Goal: Task Accomplishment & Management: Manage account settings

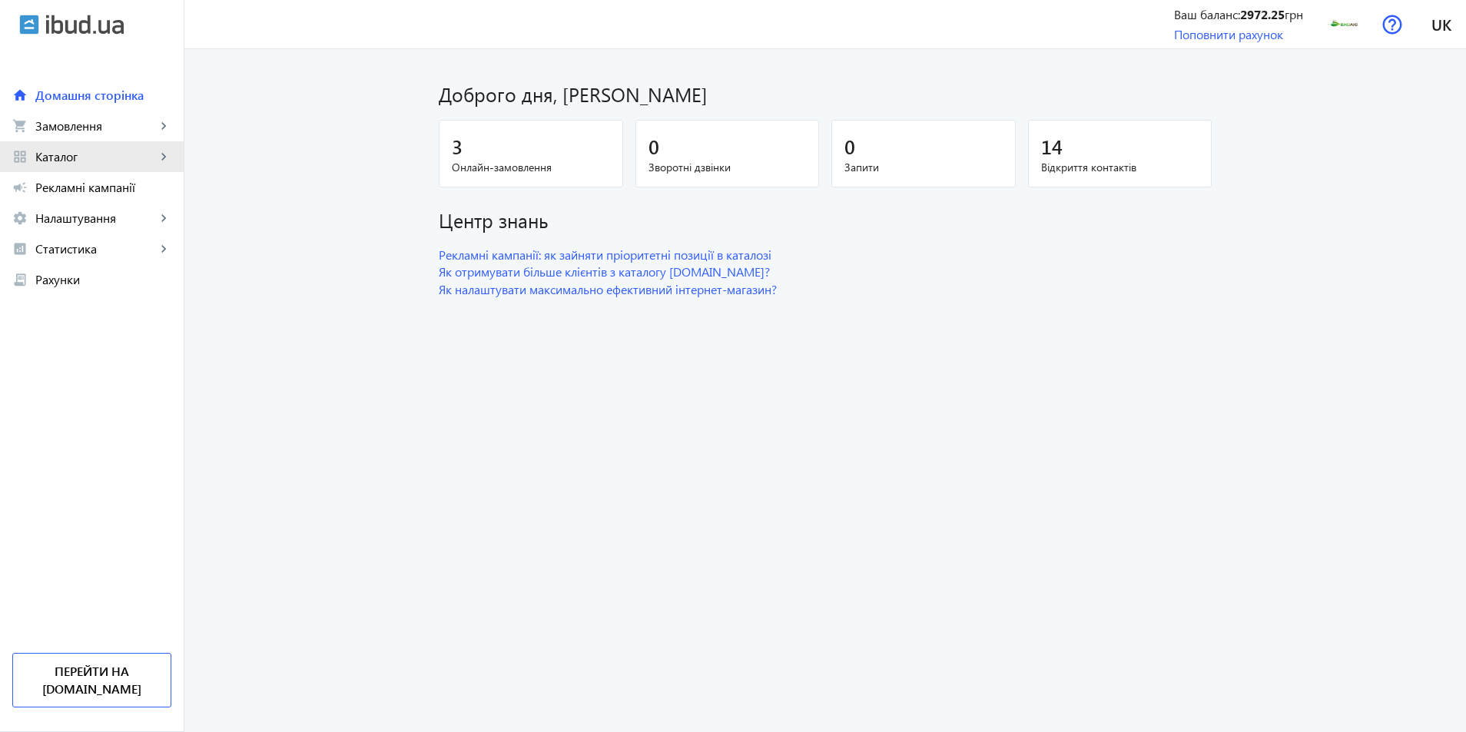
click at [140, 154] on span "Каталог" at bounding box center [95, 156] width 121 height 15
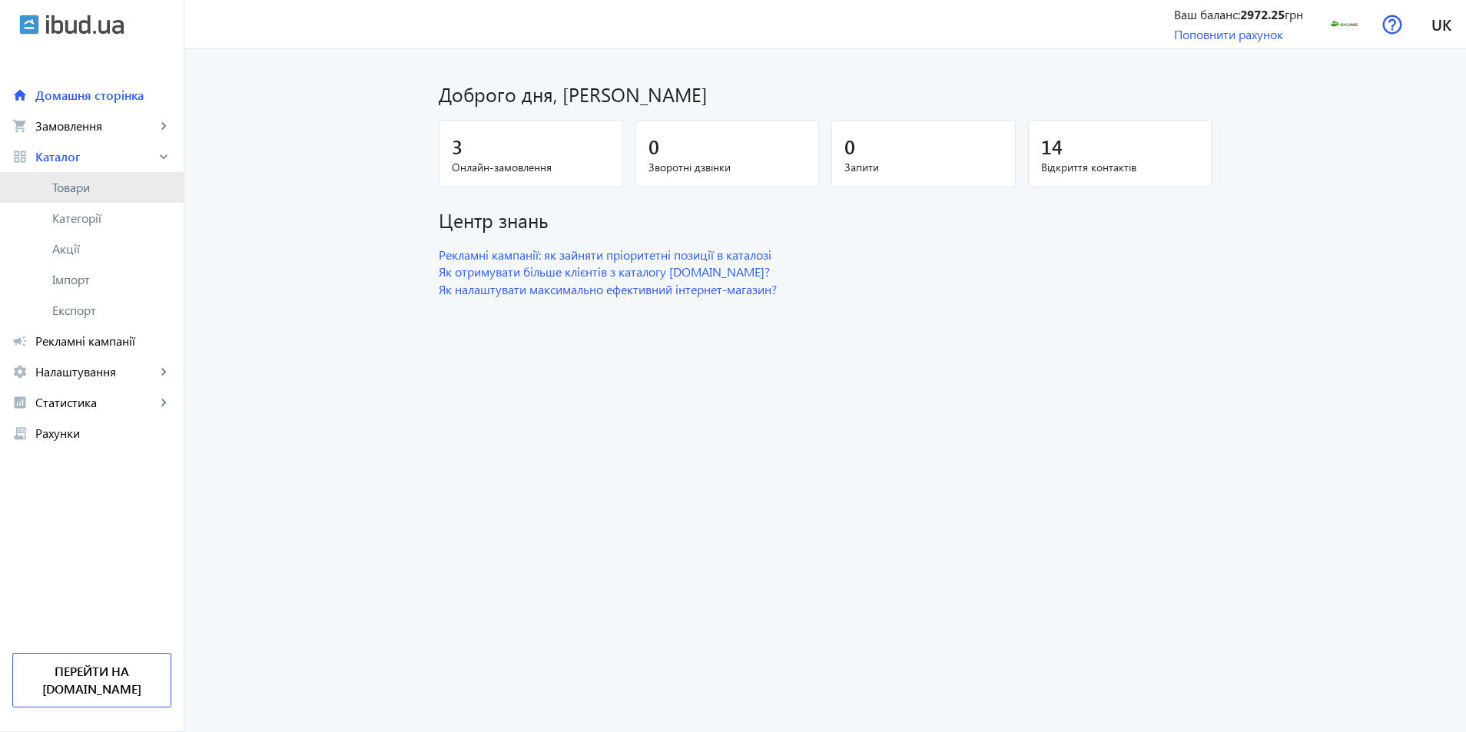
click at [117, 188] on span "Товари" at bounding box center [111, 187] width 119 height 15
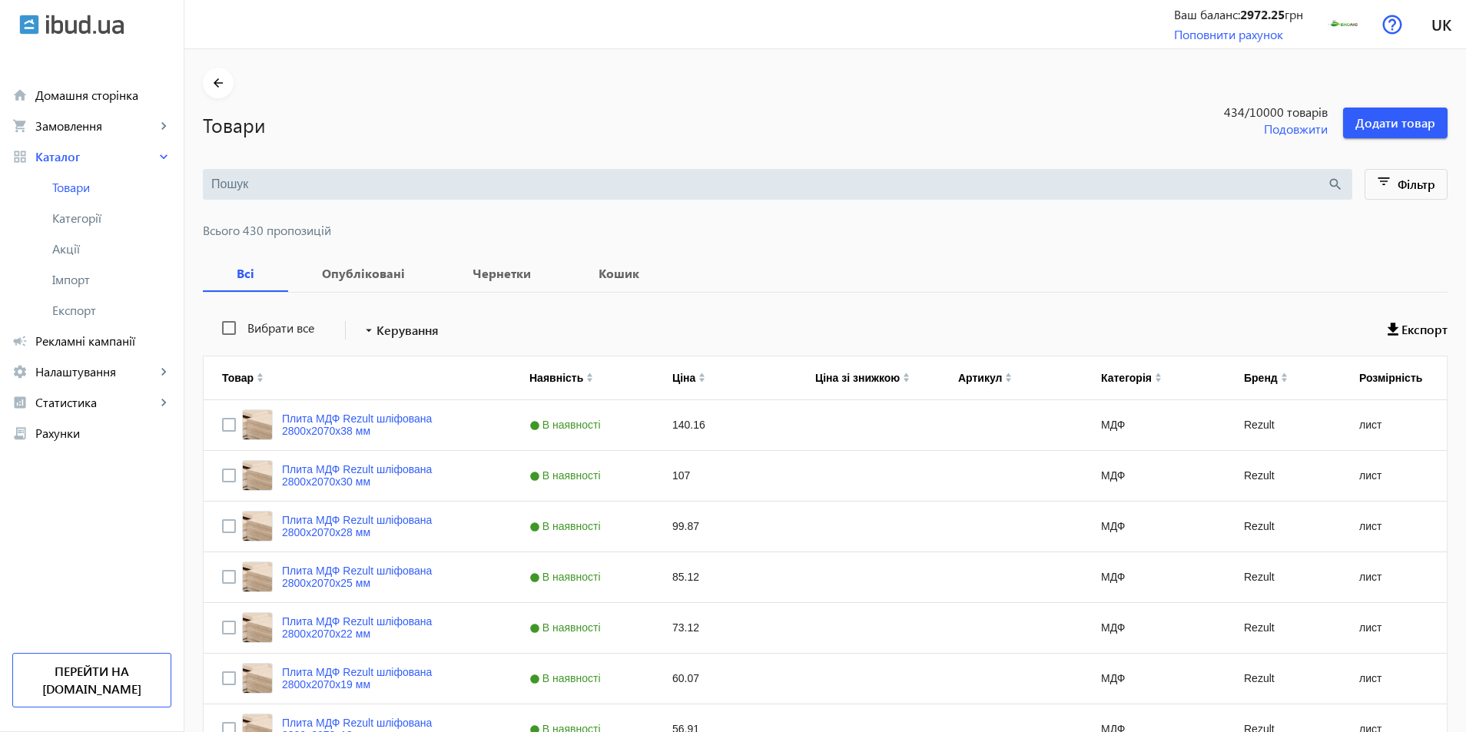
click at [343, 184] on input "search" at bounding box center [768, 184] width 1115 height 17
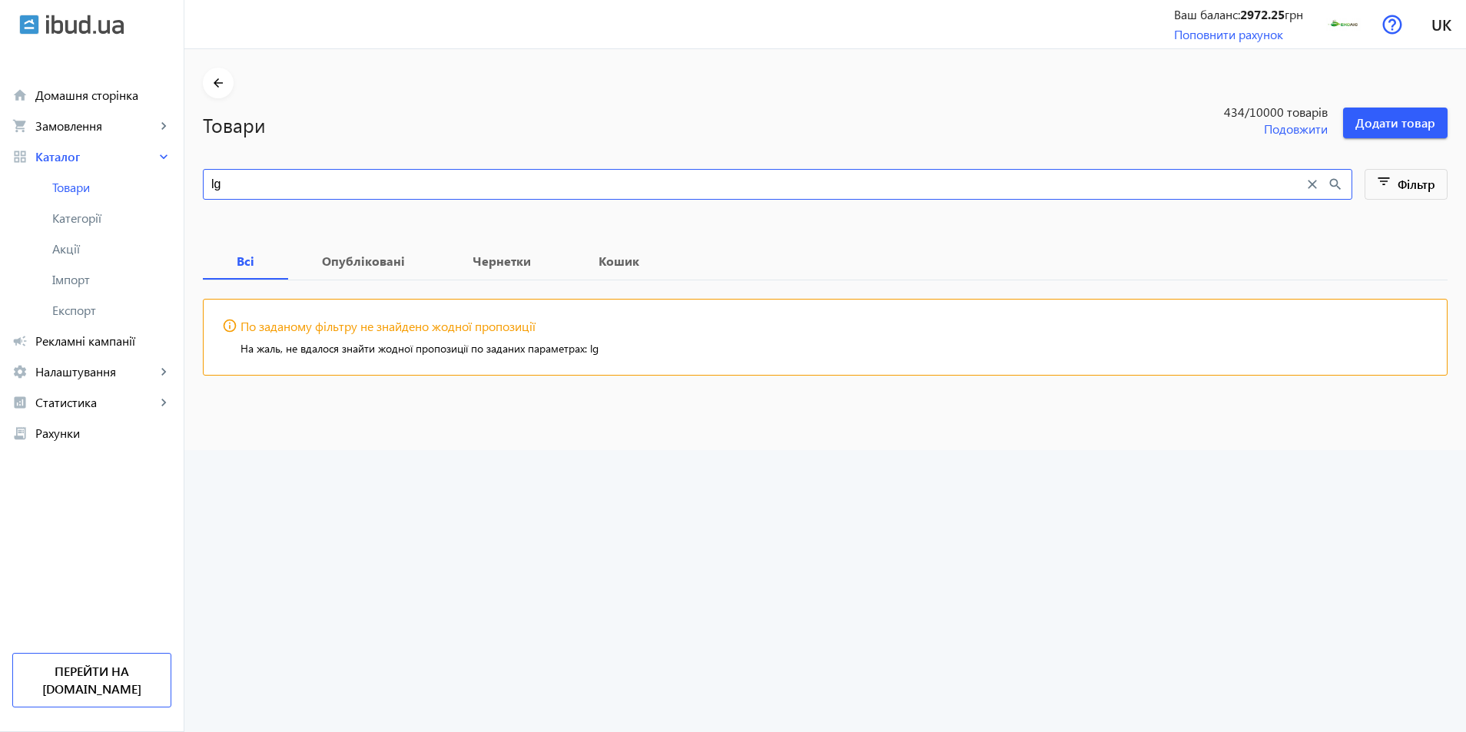
type input "l"
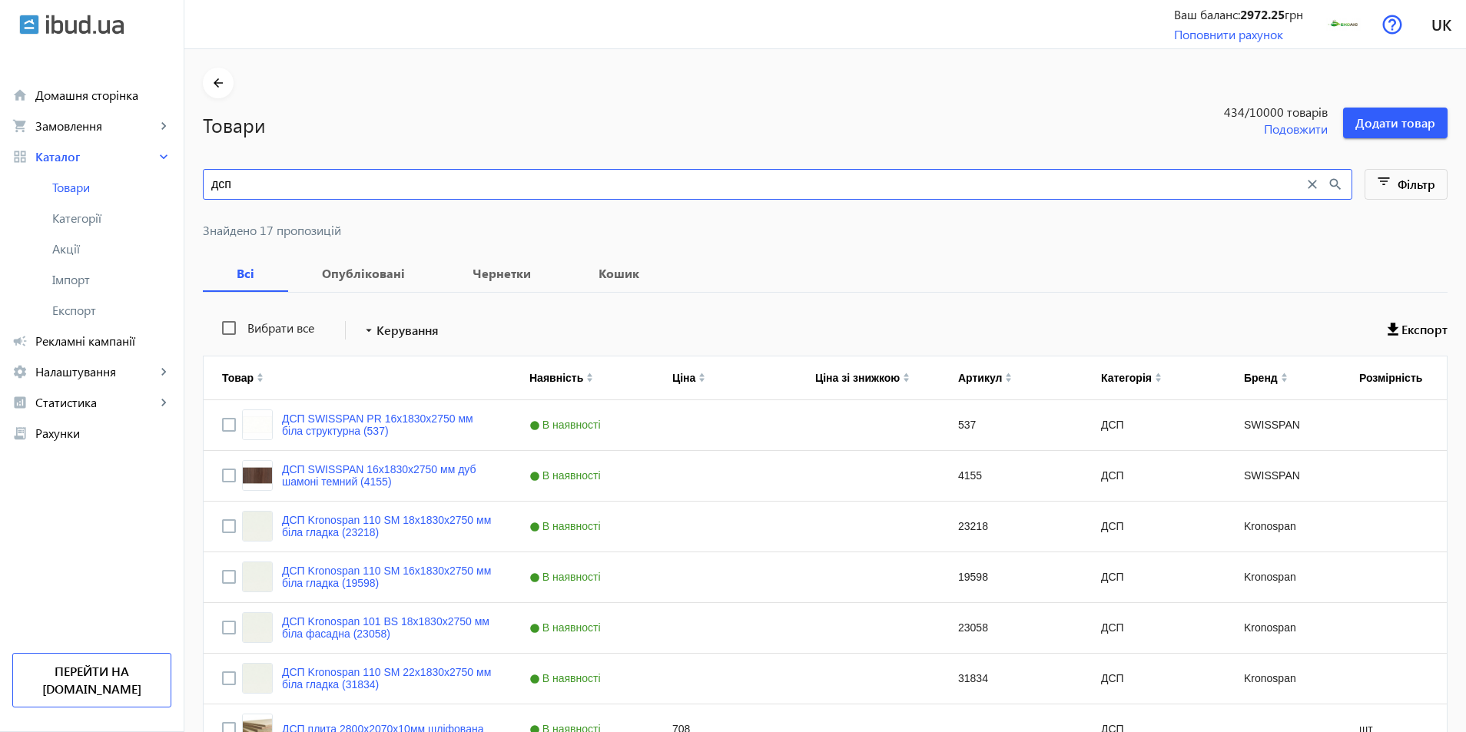
scroll to position [602, 0]
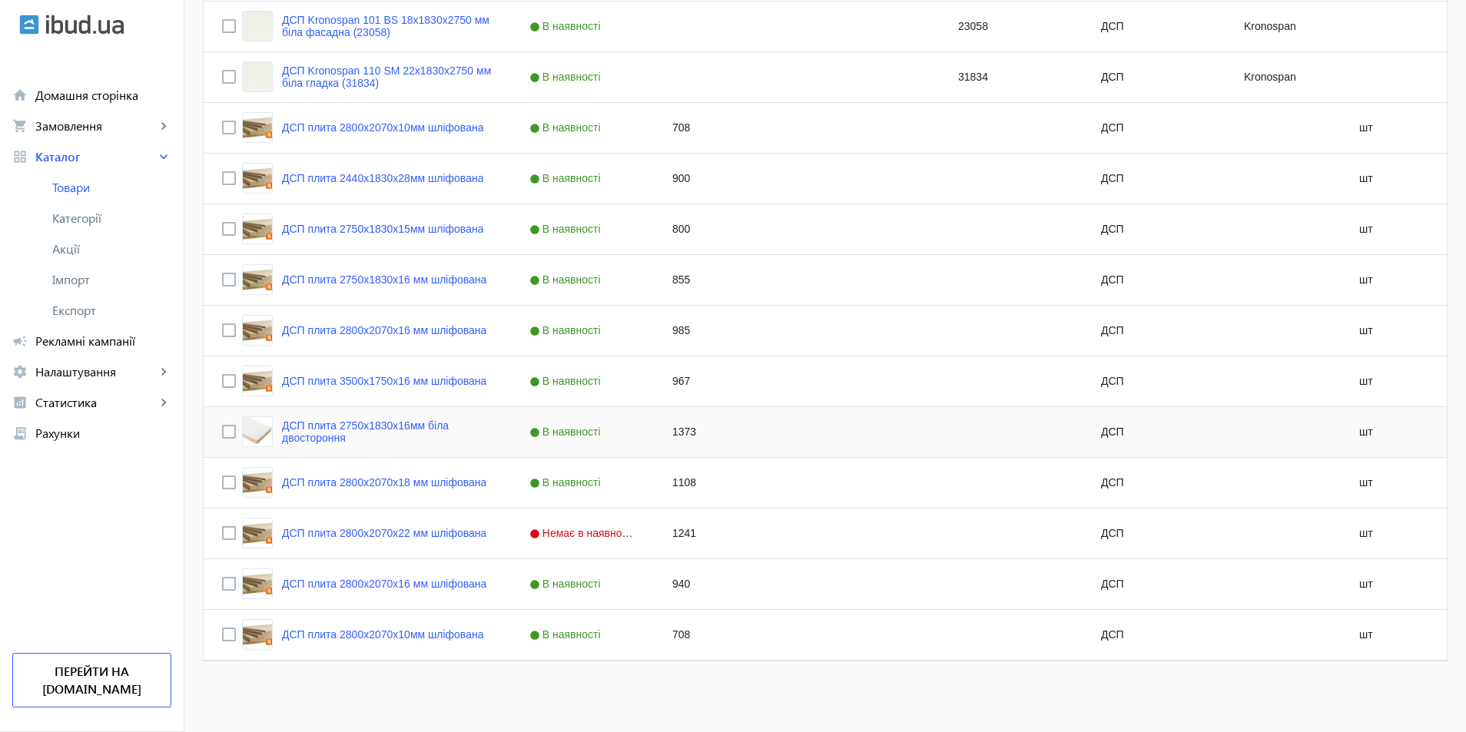
type input "дсп"
click at [678, 427] on div "1373" at bounding box center [725, 432] width 143 height 50
type input "1448"
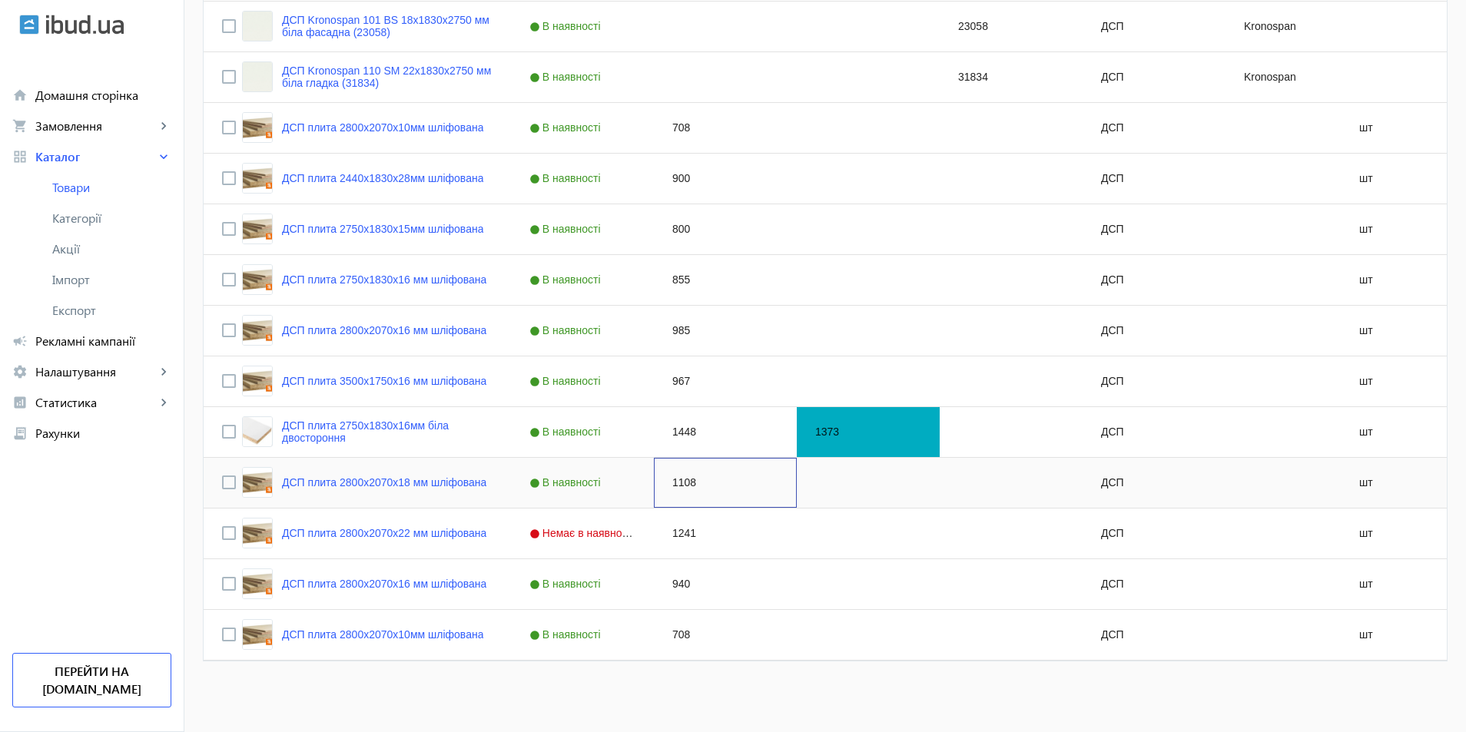
click at [744, 505] on div "1108" at bounding box center [725, 483] width 143 height 50
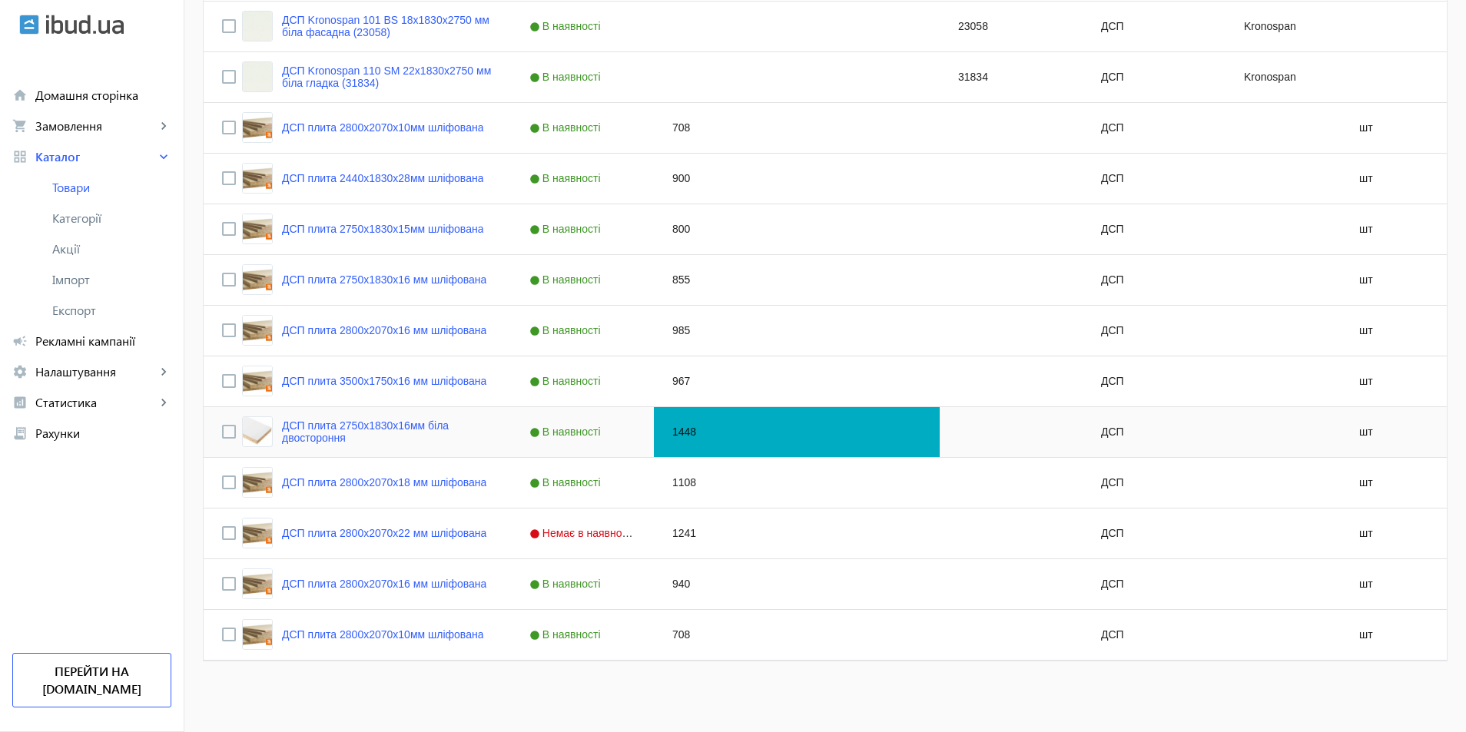
click at [820, 433] on div "Press SPACE to select this row." at bounding box center [868, 432] width 143 height 50
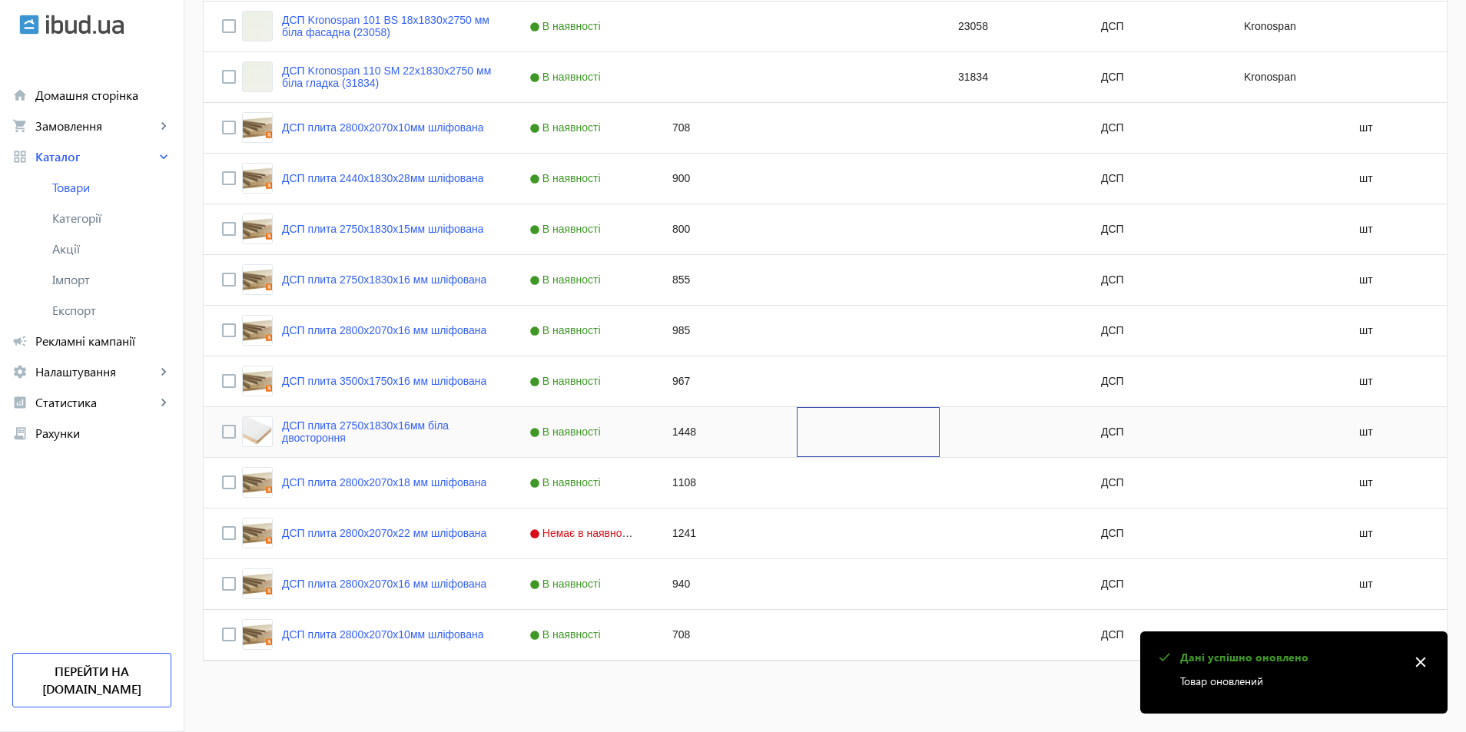
click at [820, 433] on div "Press SPACE to select this row." at bounding box center [868, 432] width 143 height 50
click at [797, 553] on div "Press SPACE to select this row." at bounding box center [868, 534] width 143 height 50
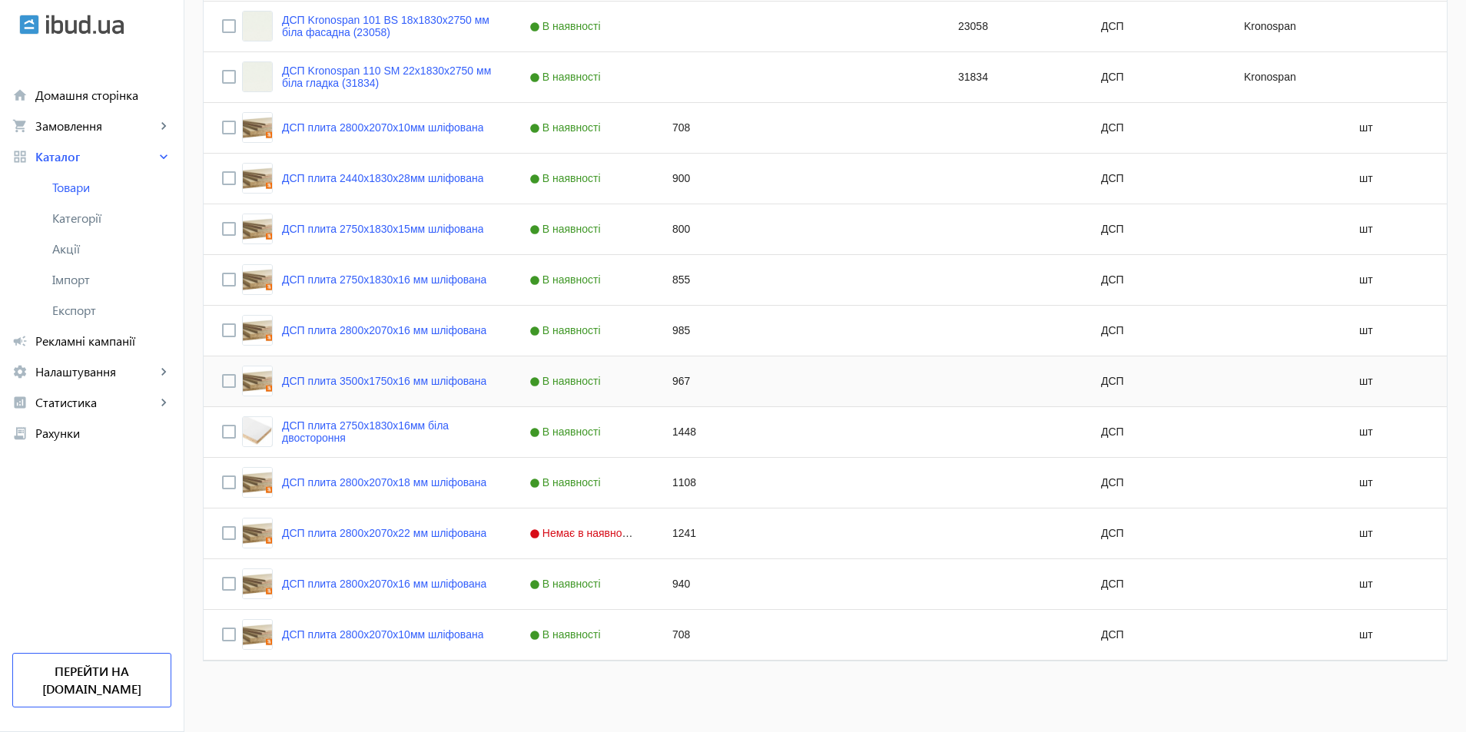
click at [675, 383] on div "967" at bounding box center [725, 381] width 143 height 50
type input "1021"
click at [813, 436] on div "Press SPACE to select this row." at bounding box center [868, 432] width 143 height 50
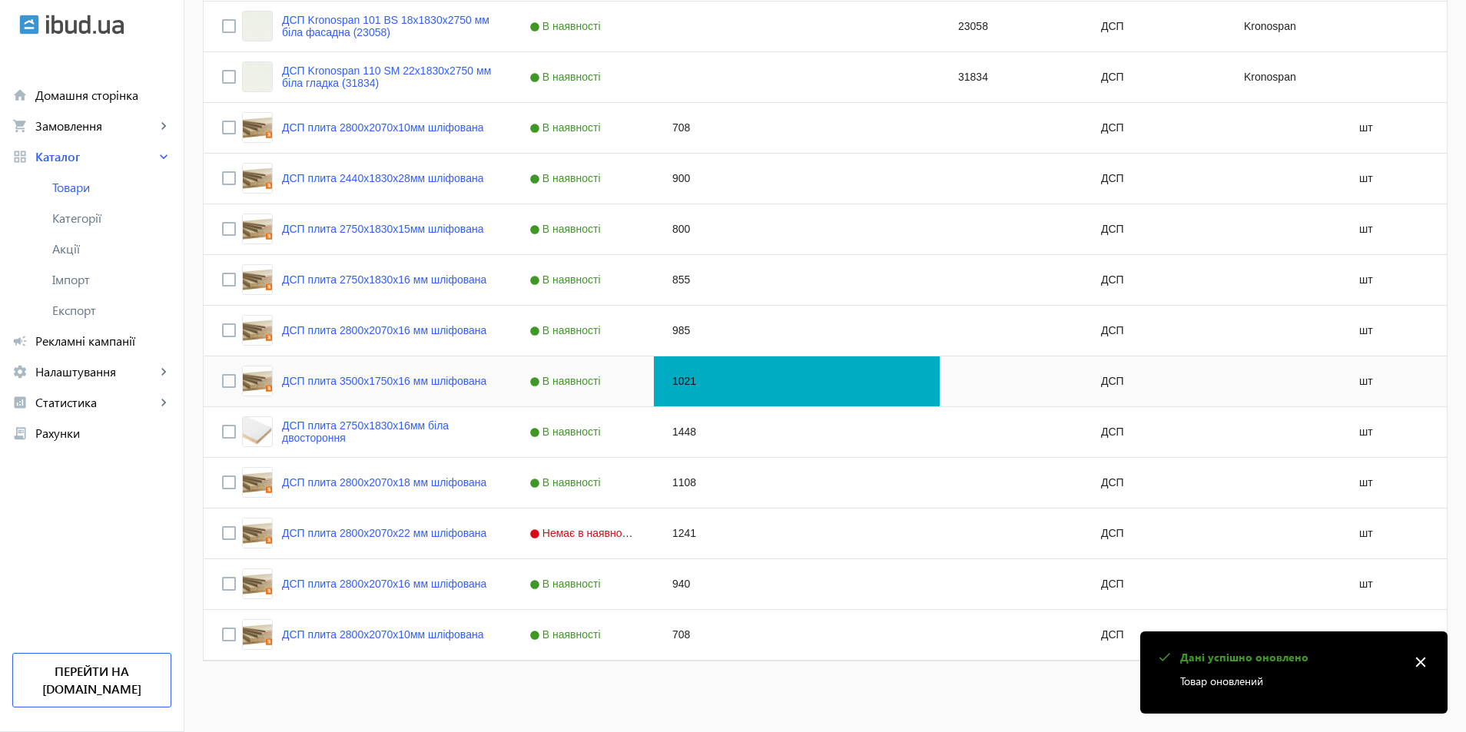
click at [814, 385] on div "Press SPACE to select this row." at bounding box center [868, 381] width 143 height 50
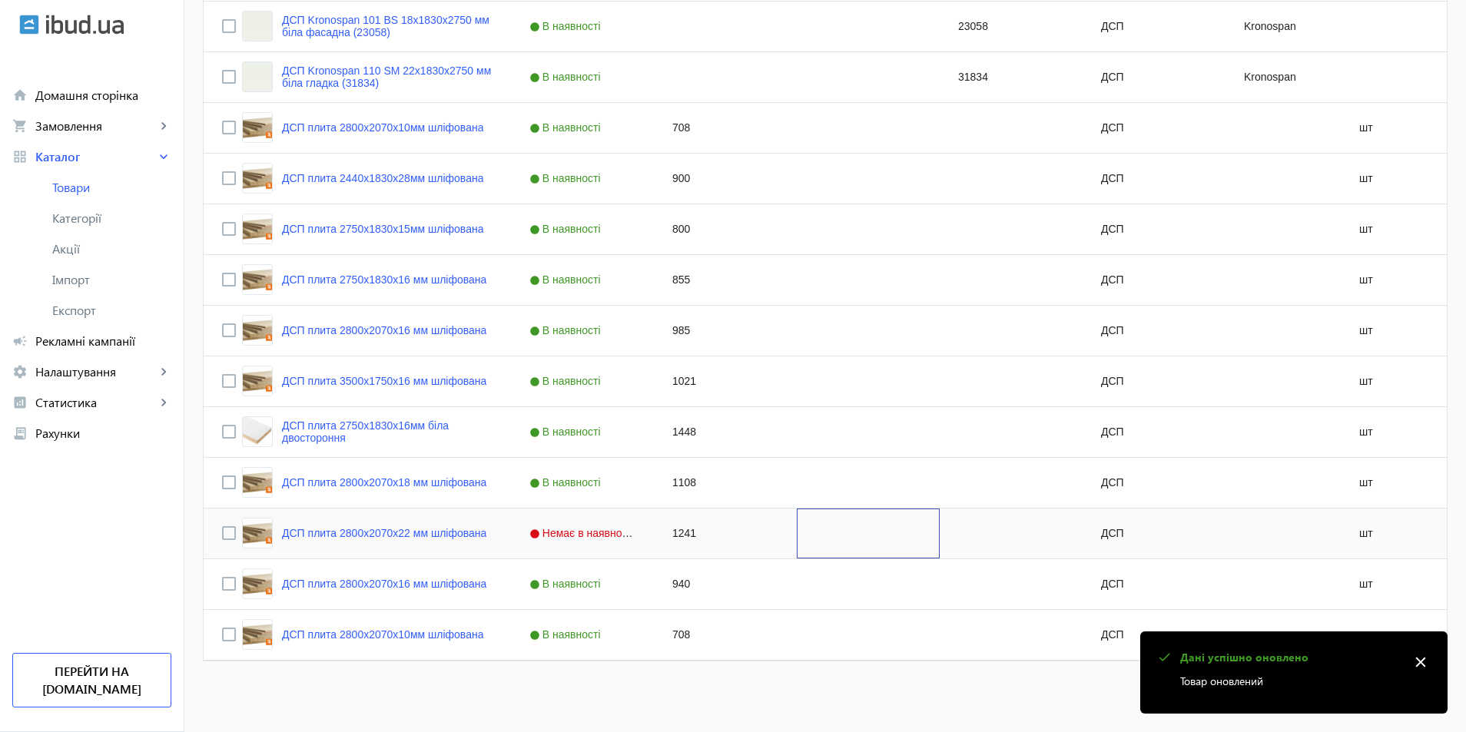
drag, startPoint x: 817, startPoint y: 534, endPoint x: 497, endPoint y: 199, distance: 463.0
click at [497, 199] on div "ДСП SWISSPAN PR 16х1830х2750 мм біла структурна (537) В наявності 537 ДСП SWISS…" at bounding box center [830, 230] width 1252 height 862
